Goal: Task Accomplishment & Management: Manage account settings

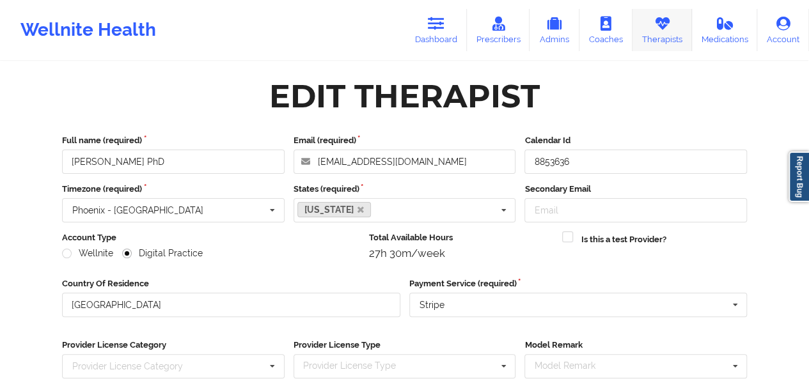
click at [648, 42] on link "Therapists" at bounding box center [661, 30] width 59 height 42
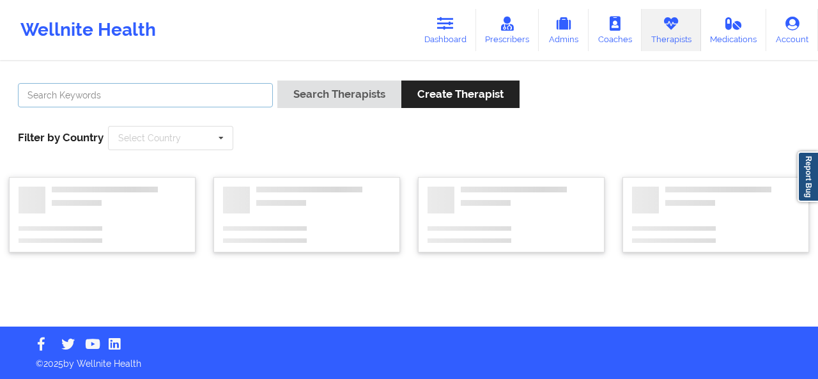
click at [148, 97] on input "text" at bounding box center [145, 95] width 255 height 24
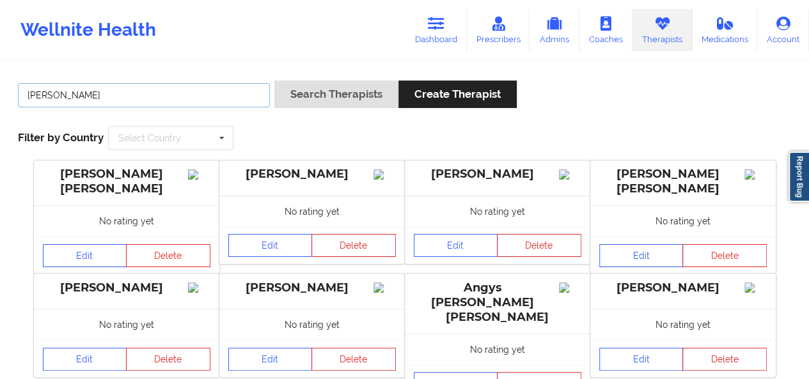
type input "[PERSON_NAME]"
click at [274, 81] on button "Search Therapists" at bounding box center [336, 94] width 124 height 27
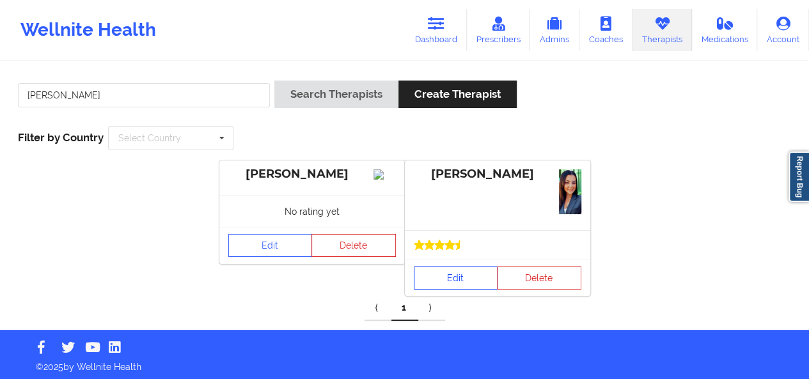
click at [458, 273] on link "Edit" at bounding box center [456, 278] width 84 height 23
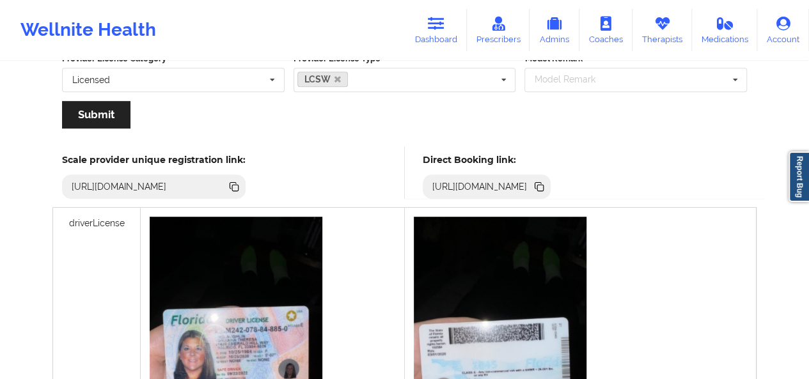
scroll to position [285, 0]
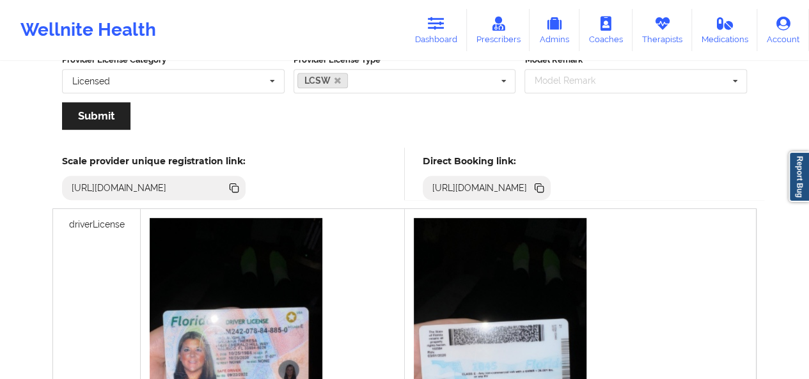
click at [543, 188] on icon at bounding box center [540, 189] width 6 height 6
click at [546, 187] on icon at bounding box center [539, 188] width 14 height 14
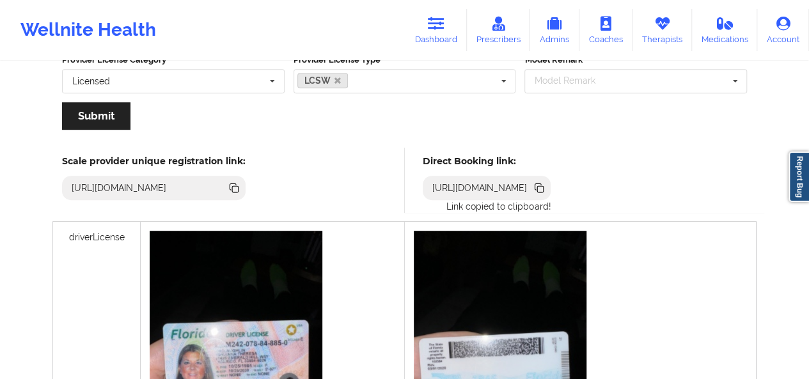
click at [543, 189] on icon at bounding box center [540, 189] width 6 height 6
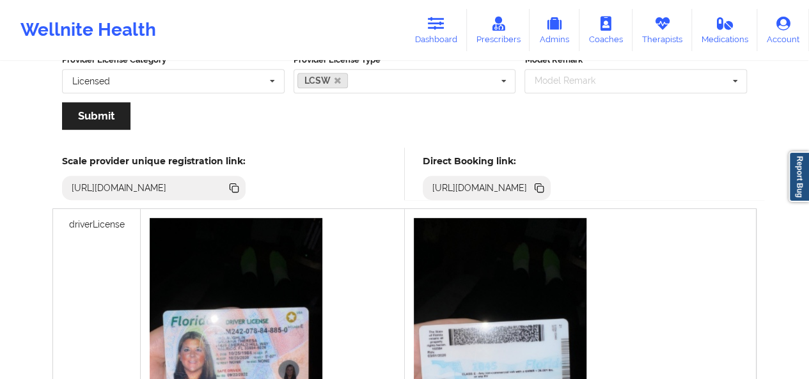
scroll to position [0, 0]
